Goal: Task Accomplishment & Management: Use online tool/utility

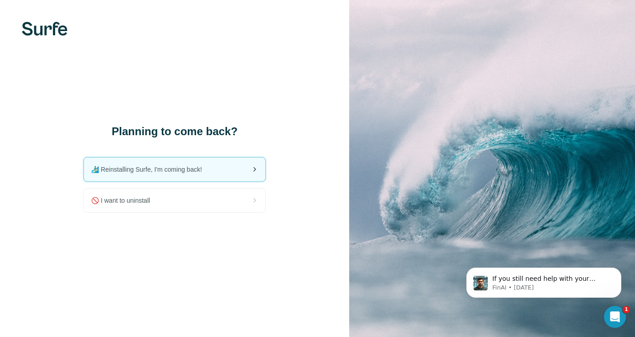
click at [199, 170] on span "🏄🏻‍♂️ Reinstalling Surfe, I'm coming back!" at bounding box center [150, 169] width 118 height 9
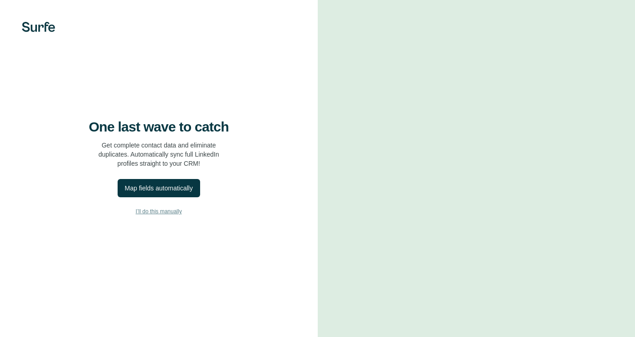
click at [166, 213] on span "I’ll do this manually" at bounding box center [159, 211] width 46 height 8
click at [168, 188] on div "Map fields automatically" at bounding box center [157, 187] width 68 height 9
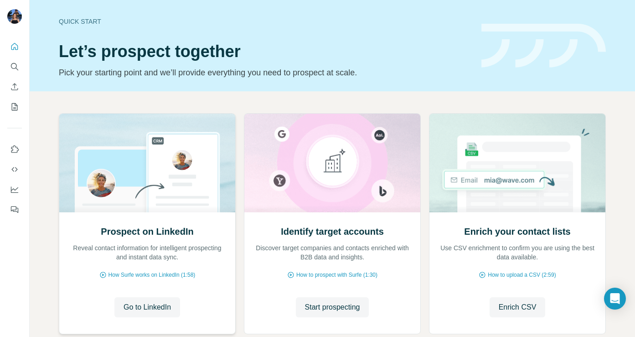
scroll to position [16, 0]
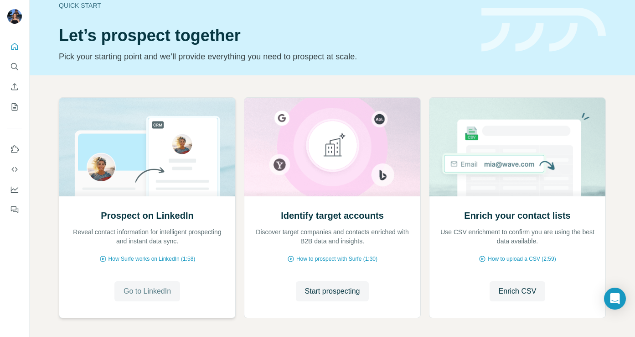
click at [148, 289] on span "Go to LinkedIn" at bounding box center [147, 290] width 47 height 11
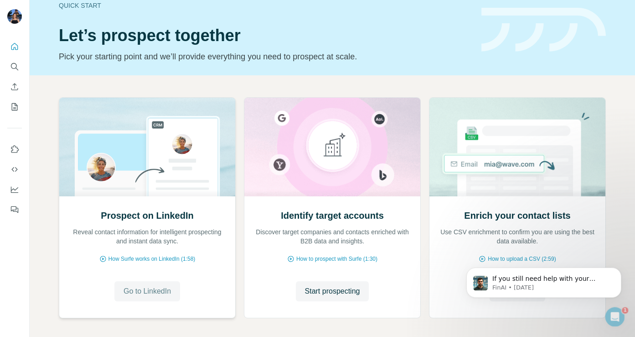
scroll to position [0, 0]
